Goal: Book appointment/travel/reservation

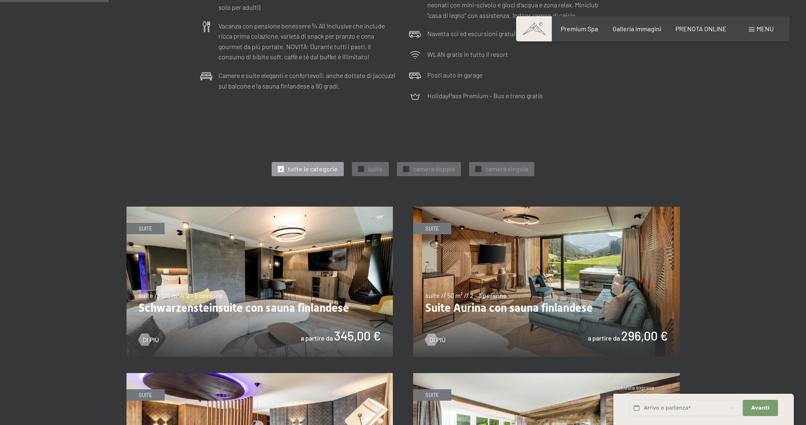
scroll to position [350, 0]
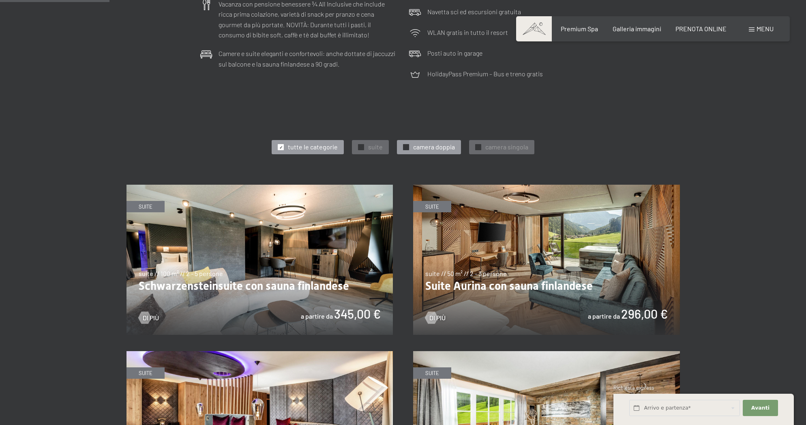
click at [406, 144] on div "✓" at bounding box center [406, 147] width 6 height 6
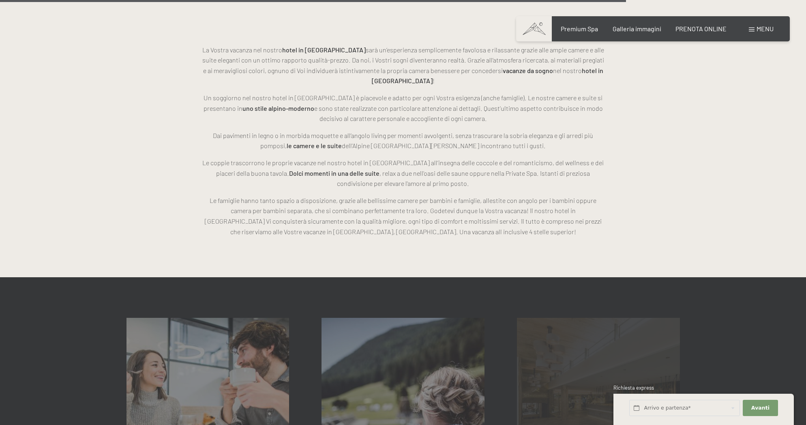
scroll to position [1356, 0]
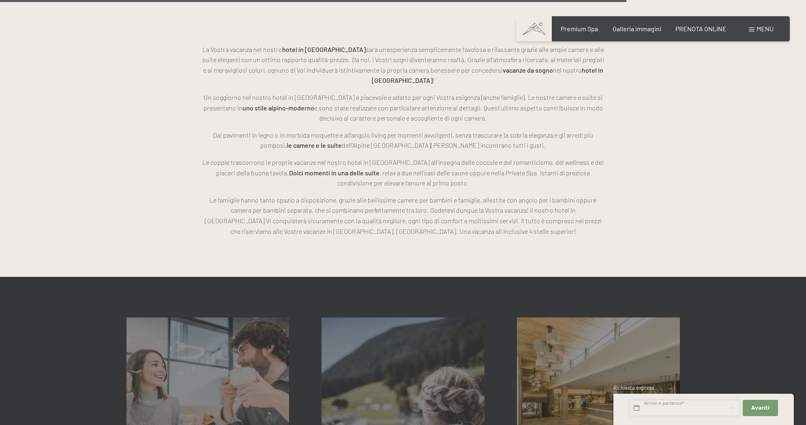
click at [648, 408] on input "text" at bounding box center [684, 407] width 111 height 17
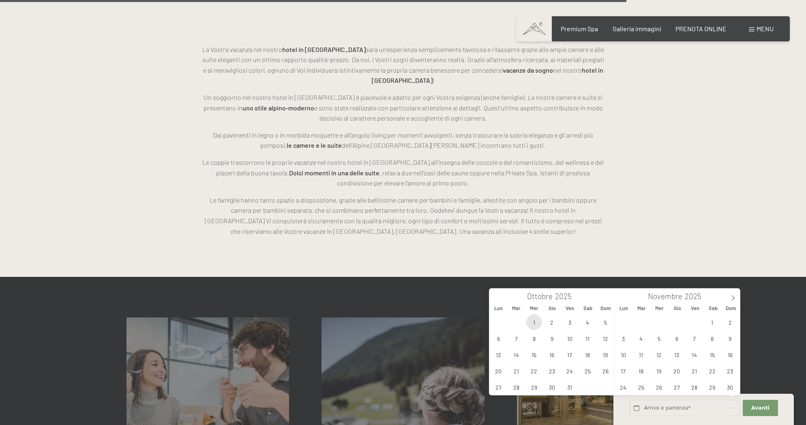
click at [536, 320] on span "1" at bounding box center [534, 322] width 16 height 16
click at [592, 322] on span "4" at bounding box center [588, 322] width 16 height 16
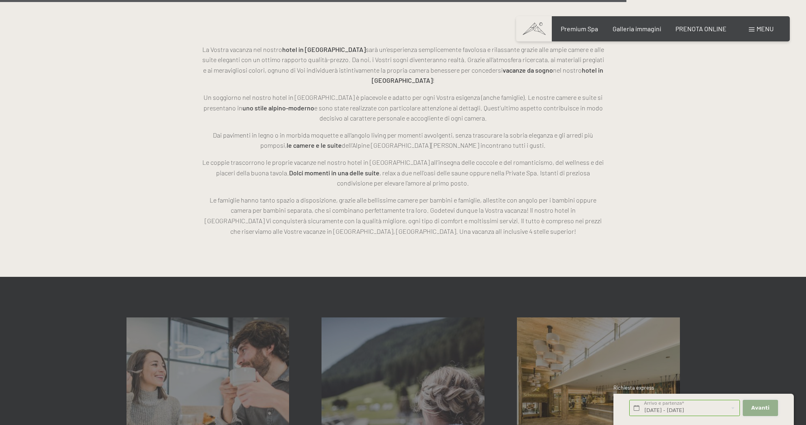
click at [765, 406] on span "Avanti" at bounding box center [760, 407] width 18 height 7
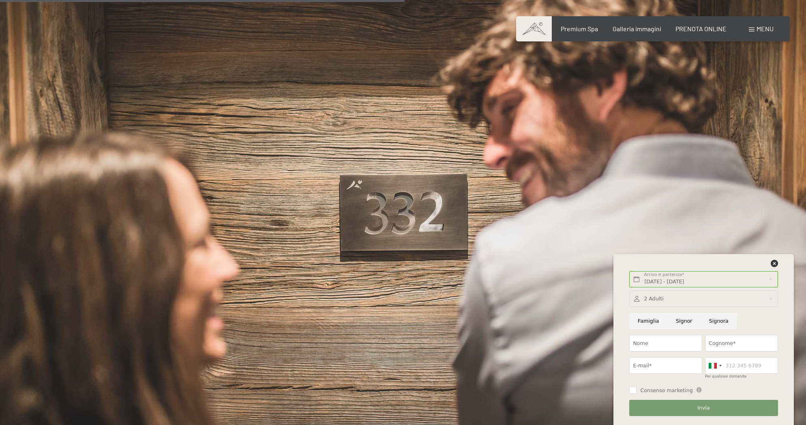
scroll to position [885, 0]
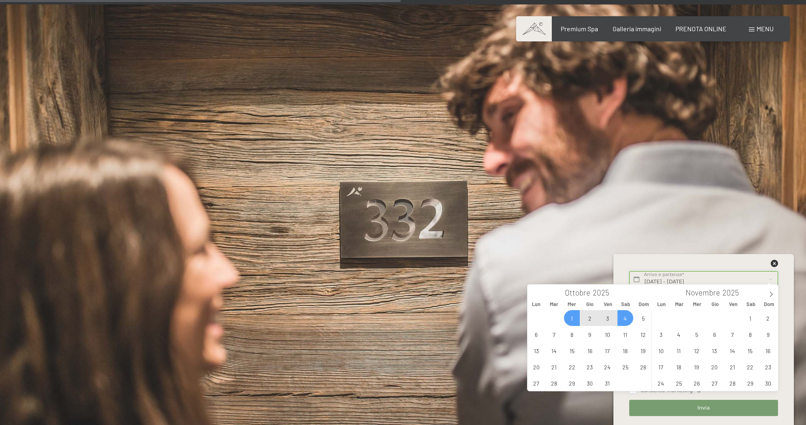
click at [636, 277] on input "[DATE] - [DATE]" at bounding box center [703, 279] width 148 height 17
click at [588, 318] on span "2" at bounding box center [590, 318] width 16 height 16
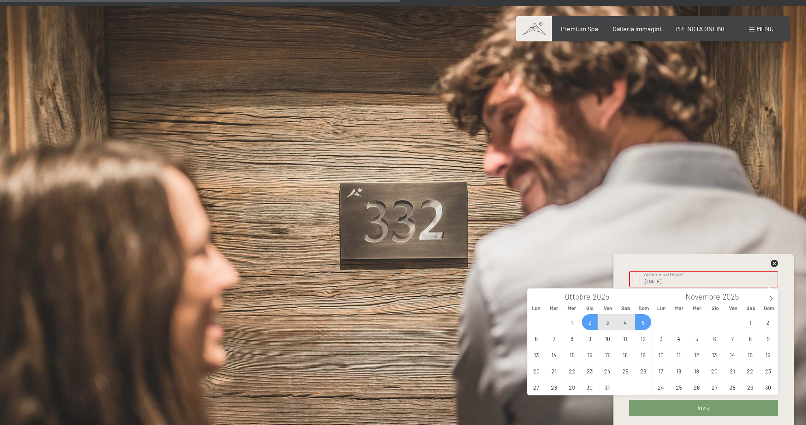
click at [644, 323] on span "5" at bounding box center [643, 322] width 16 height 16
type input "[DATE] - [DATE]"
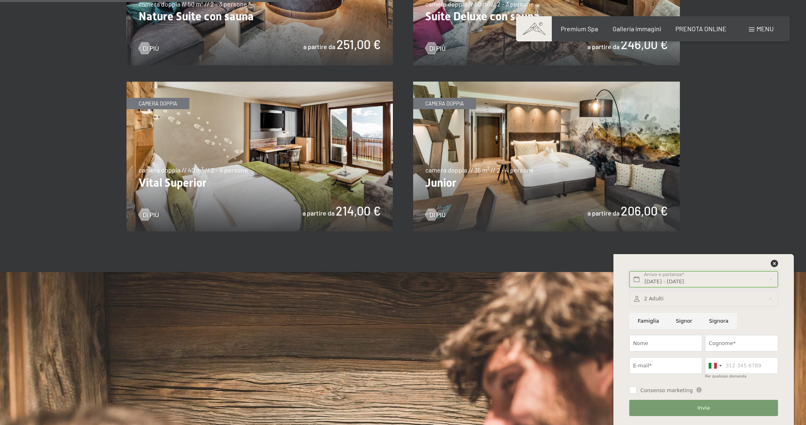
scroll to position [620, 0]
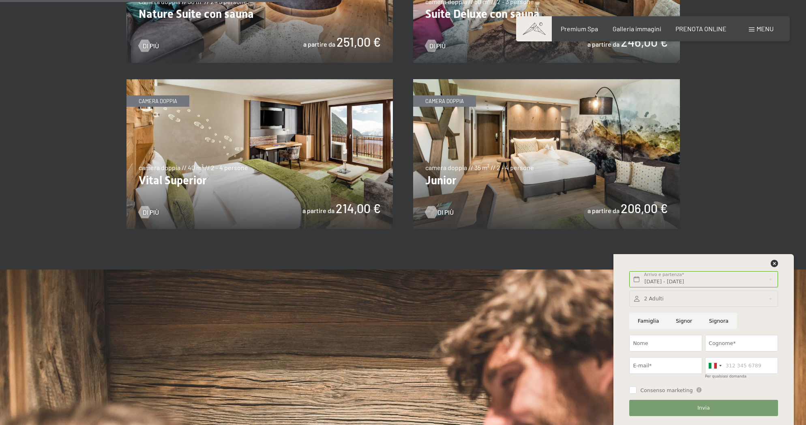
click at [442, 208] on span "Di più" at bounding box center [446, 212] width 16 height 9
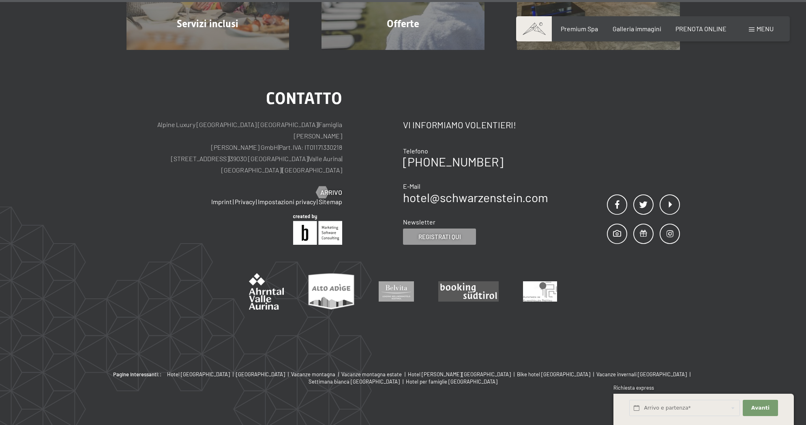
scroll to position [1053, 0]
